Goal: Navigation & Orientation: Find specific page/section

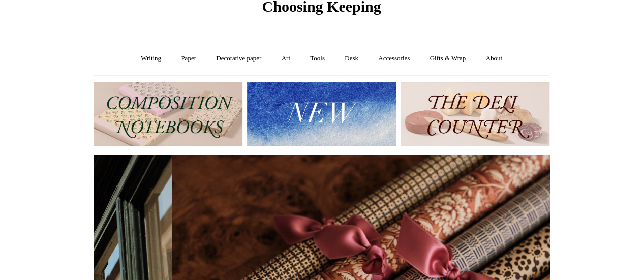
scroll to position [0, 913]
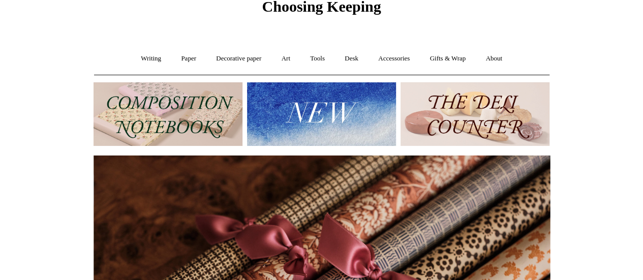
click at [474, 120] on img at bounding box center [475, 114] width 149 height 64
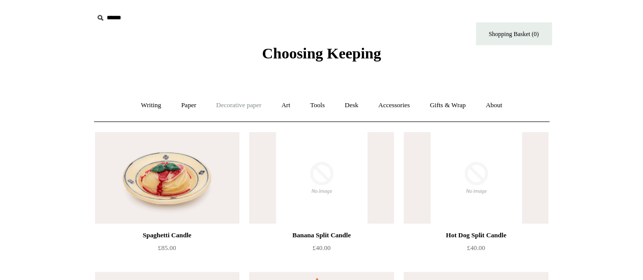
click at [233, 106] on link "Decorative paper +" at bounding box center [239, 105] width 64 height 27
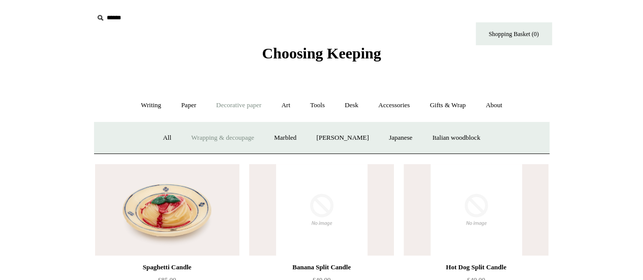
click at [208, 140] on link "Wrapping & decoupage" at bounding box center [222, 138] width 81 height 27
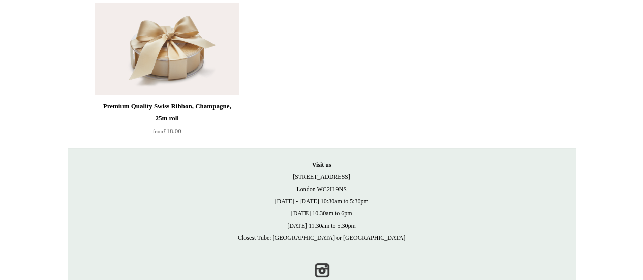
scroll to position [1833, 0]
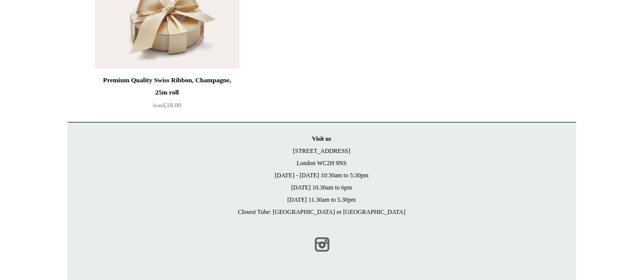
click at [321, 245] on link "Instagram" at bounding box center [322, 244] width 22 height 22
